Goal: Task Accomplishment & Management: Complete application form

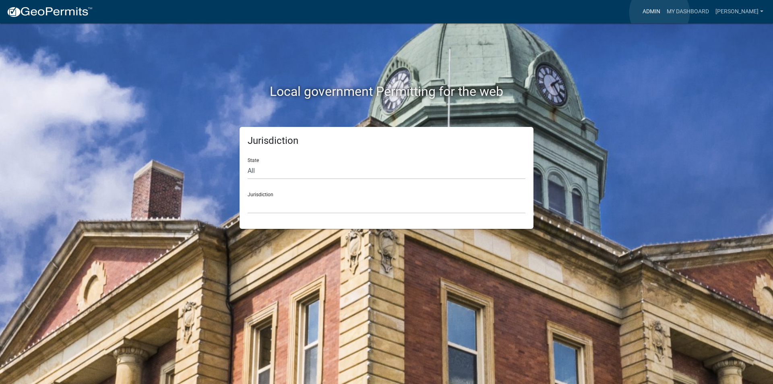
click at [659, 12] on link "Admin" at bounding box center [651, 11] width 24 height 15
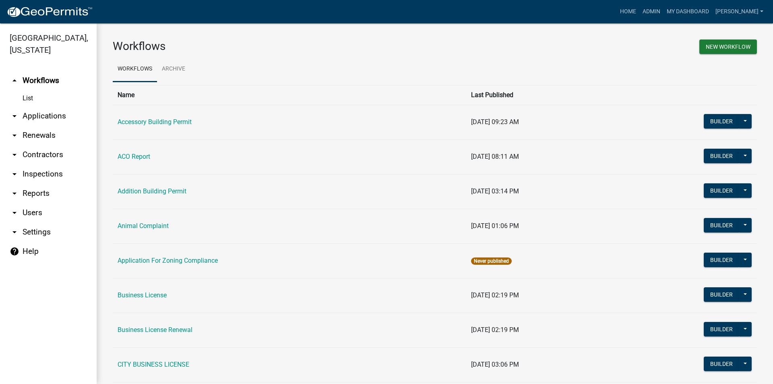
click at [56, 113] on link "arrow_drop_down Applications" at bounding box center [48, 115] width 97 height 19
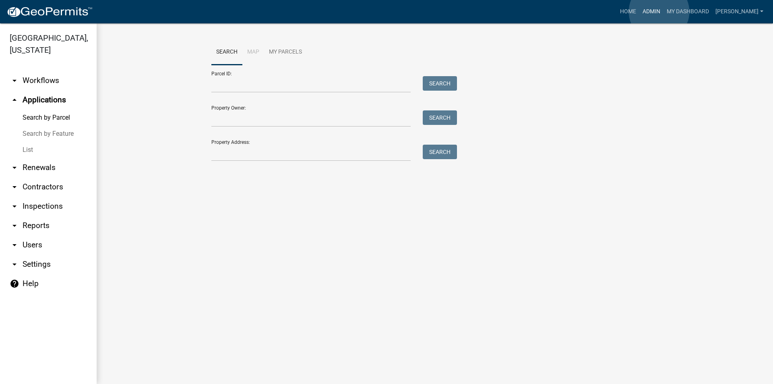
click at [659, 12] on link "Admin" at bounding box center [651, 11] width 24 height 15
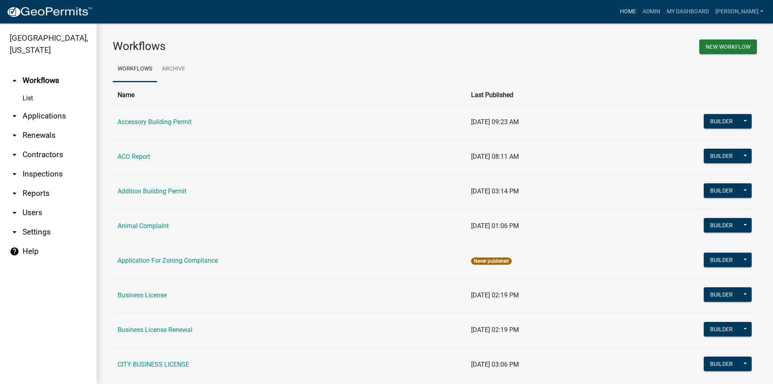
click at [624, 9] on link "Home" at bounding box center [628, 11] width 23 height 15
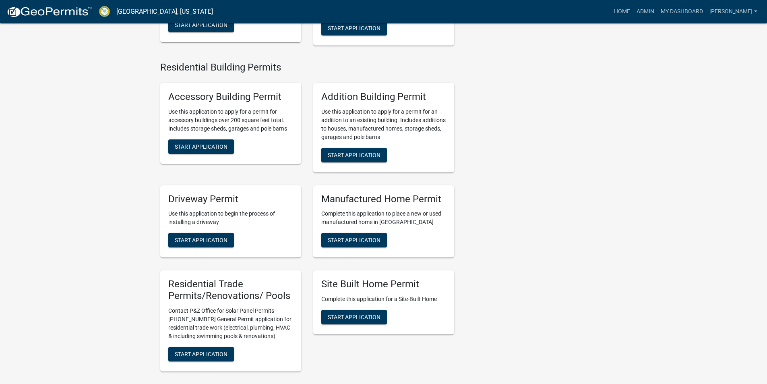
scroll to position [523, 0]
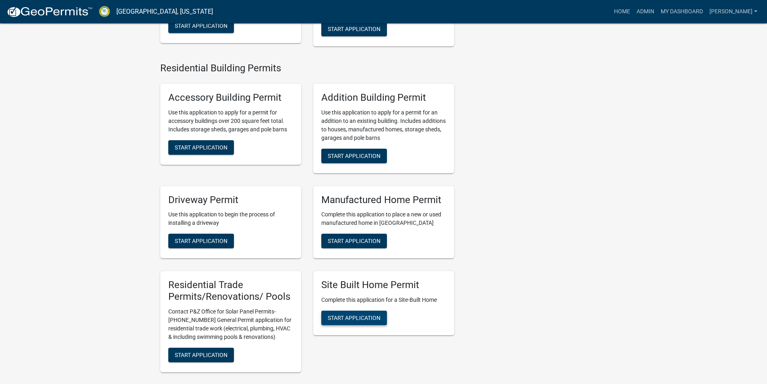
click at [353, 315] on span "Start Application" at bounding box center [354, 317] width 53 height 6
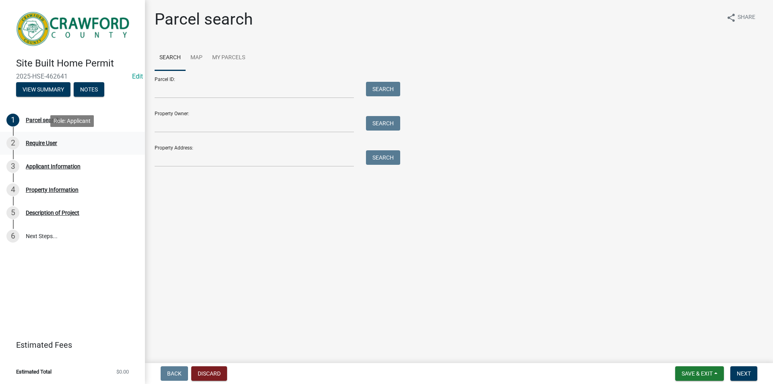
click at [42, 140] on div "Require User" at bounding box center [41, 143] width 31 height 6
click at [67, 168] on div "Applicant Information" at bounding box center [53, 166] width 55 height 6
